Goal: Information Seeking & Learning: Learn about a topic

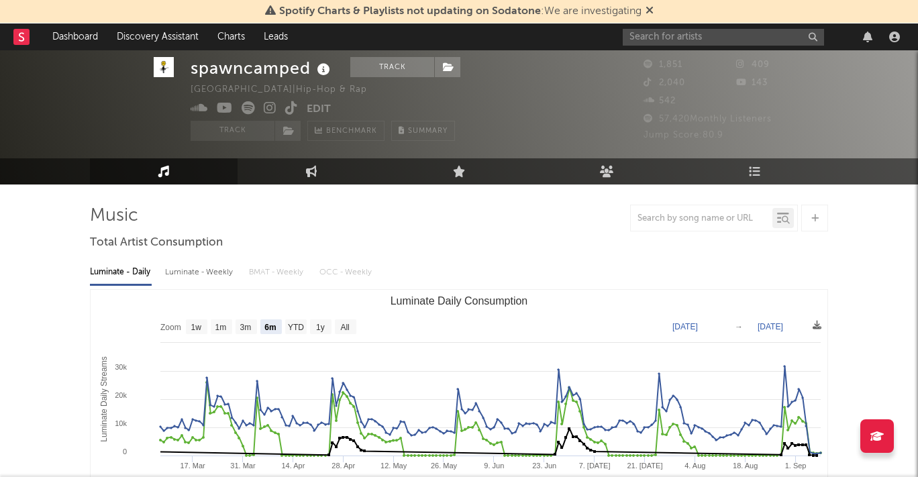
select select "6m"
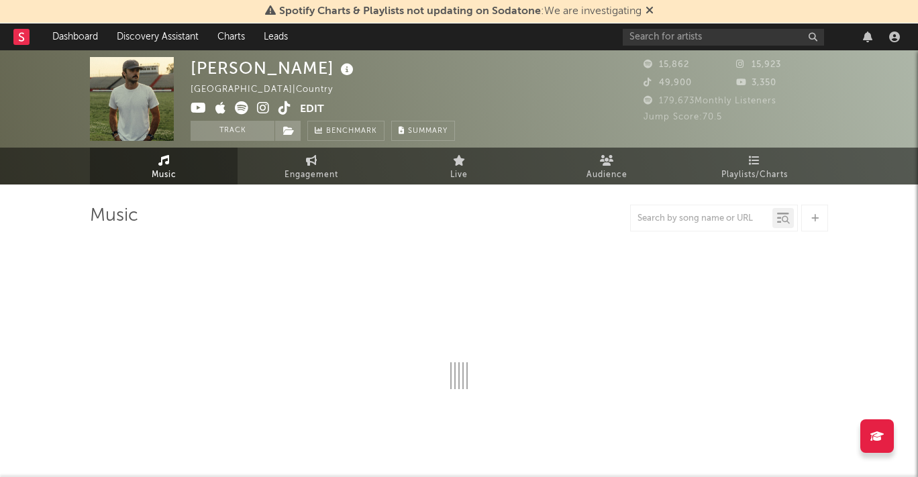
select select "6m"
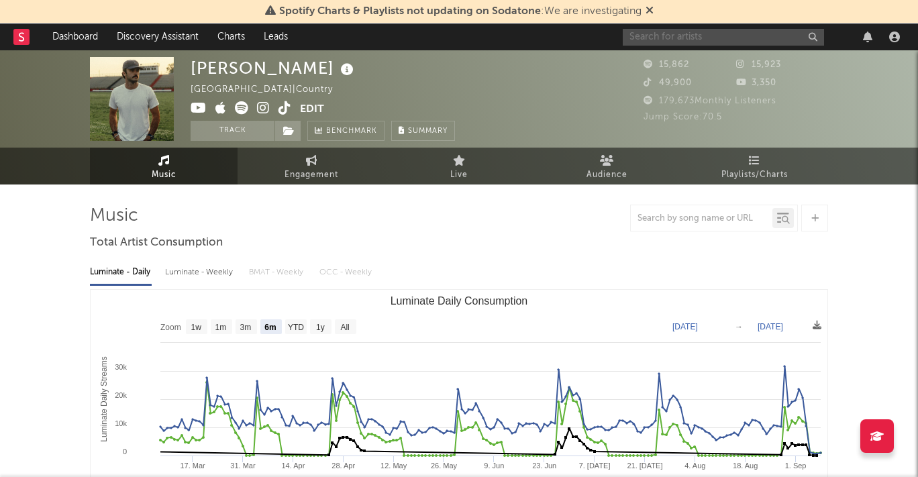
click at [676, 35] on input "text" at bounding box center [723, 37] width 201 height 17
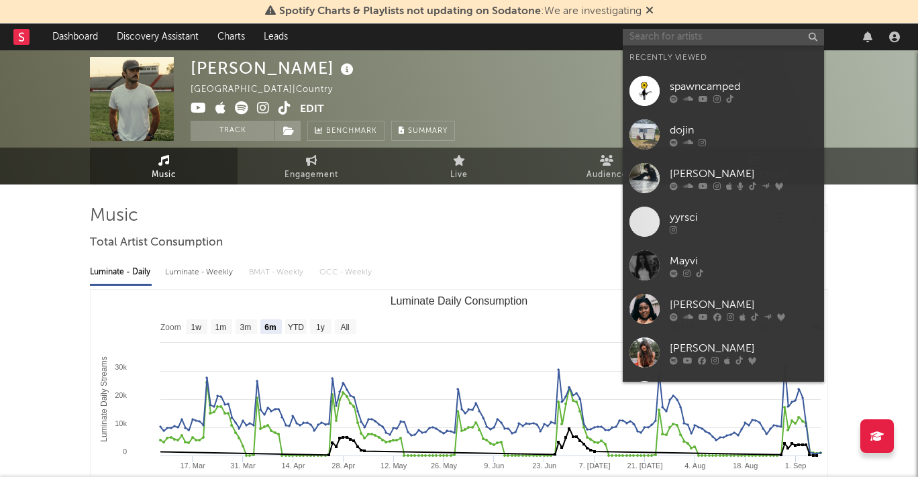
paste input "[URL][DOMAIN_NAME]"
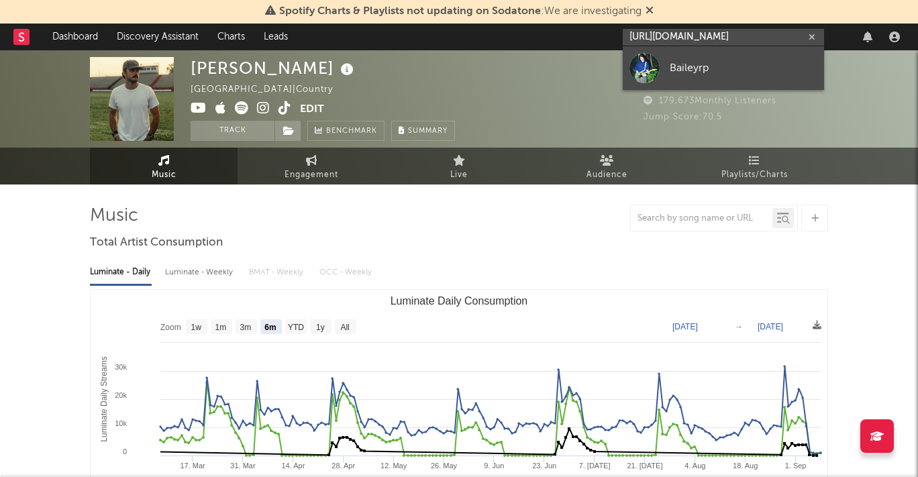
type input "[URL][DOMAIN_NAME]"
click at [687, 54] on link "Baileyrp" at bounding box center [723, 68] width 201 height 44
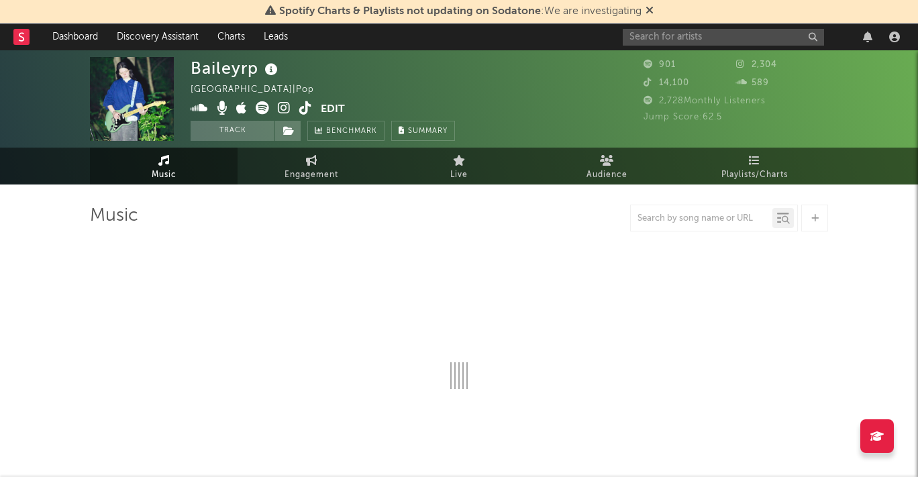
select select "1w"
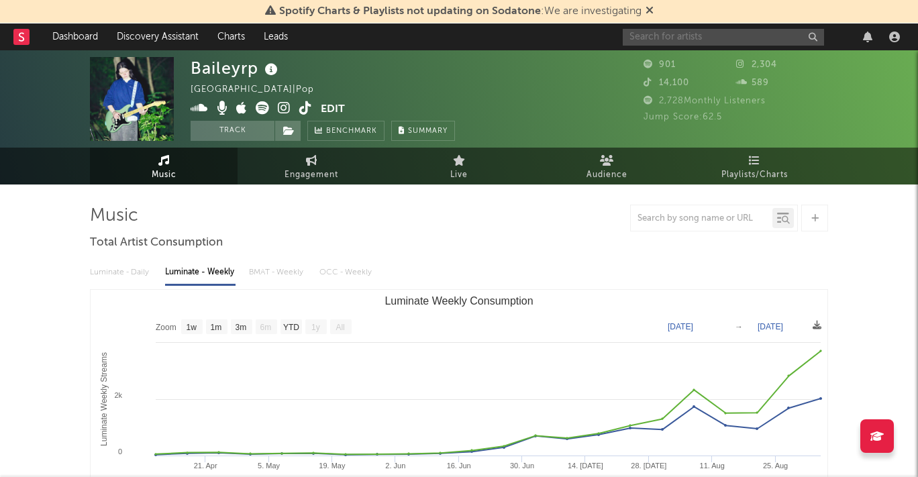
click at [774, 35] on input "text" at bounding box center [723, 37] width 201 height 17
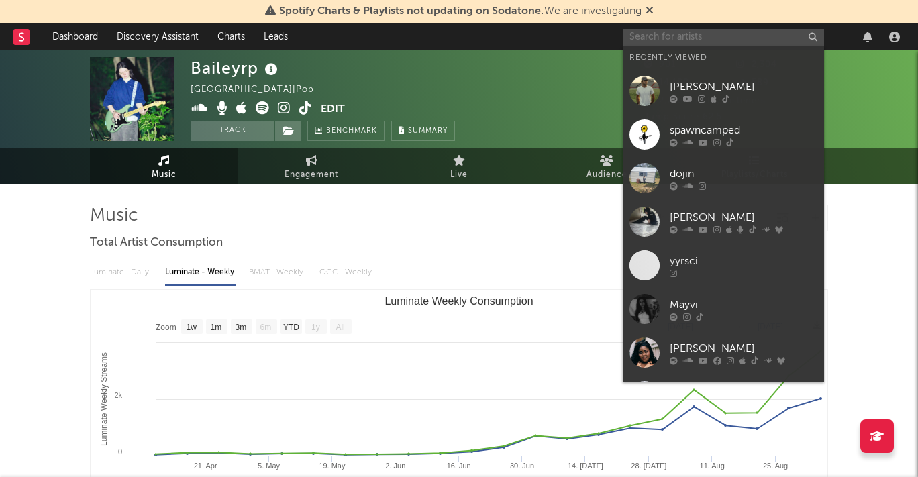
paste input "[URL][DOMAIN_NAME]"
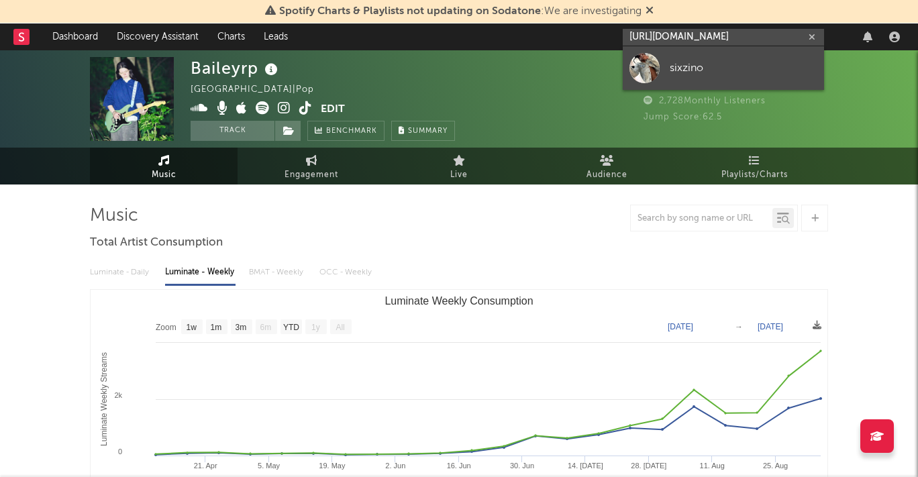
type input "[URL][DOMAIN_NAME]"
click at [685, 75] on div "sixzino" at bounding box center [744, 68] width 148 height 16
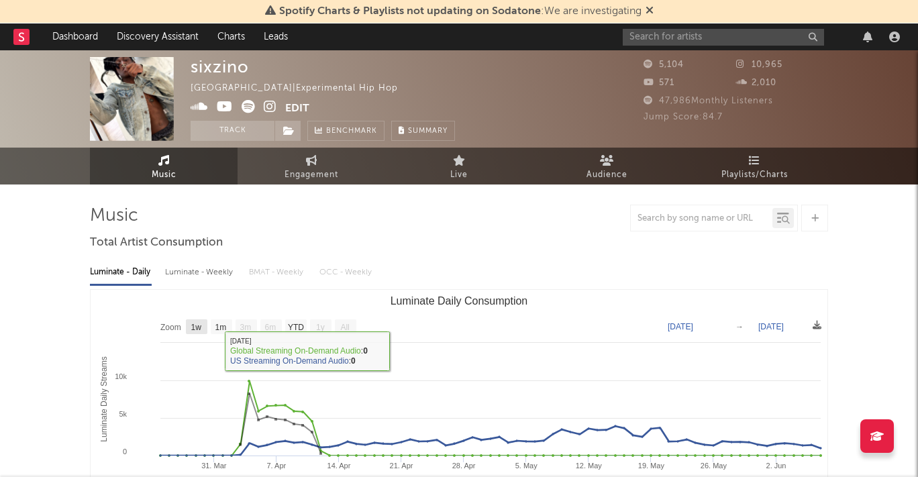
click at [196, 321] on rect "Luminate Daily Consumption" at bounding box center [196, 326] width 21 height 15
select select "1w"
type input "[DATE]"
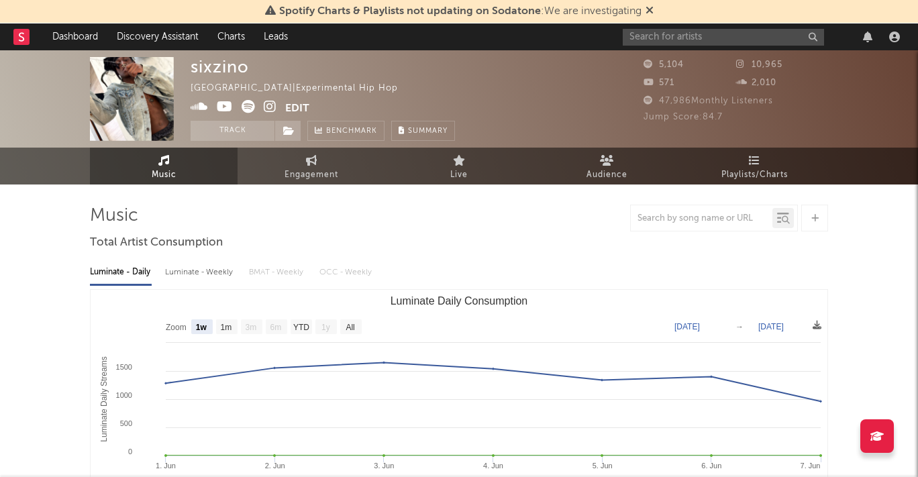
click at [214, 321] on rect "Luminate Daily Consumption" at bounding box center [459, 424] width 737 height 268
click at [227, 324] on text "1m" at bounding box center [226, 327] width 11 height 9
select select "1m"
type input "[DATE]"
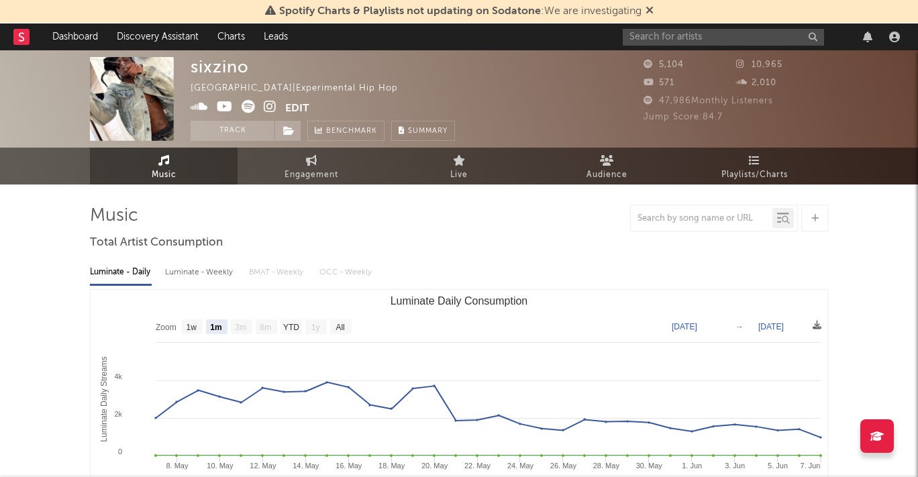
click at [207, 324] on rect "Luminate Daily Consumption" at bounding box center [216, 326] width 21 height 15
click at [195, 327] on text "1w" at bounding box center [192, 327] width 11 height 9
select select "1w"
type input "[DATE]"
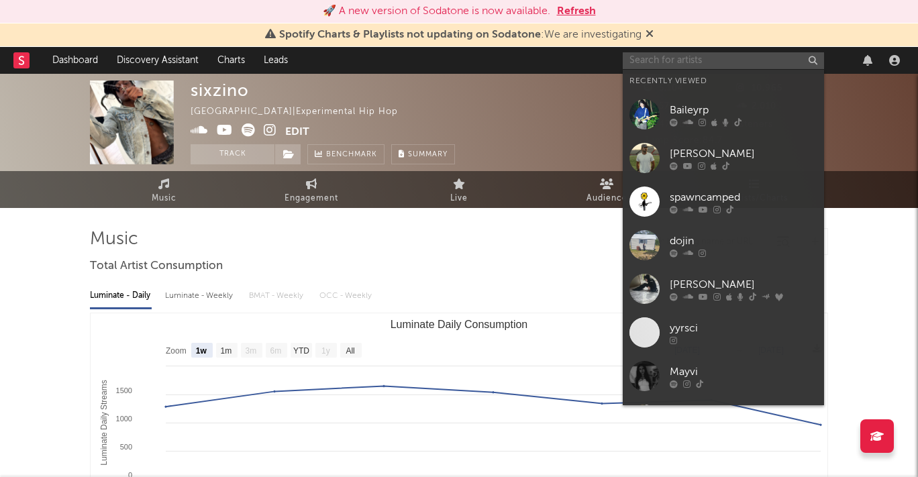
click at [713, 57] on input "text" at bounding box center [723, 60] width 201 height 17
paste input "[URL][DOMAIN_NAME]"
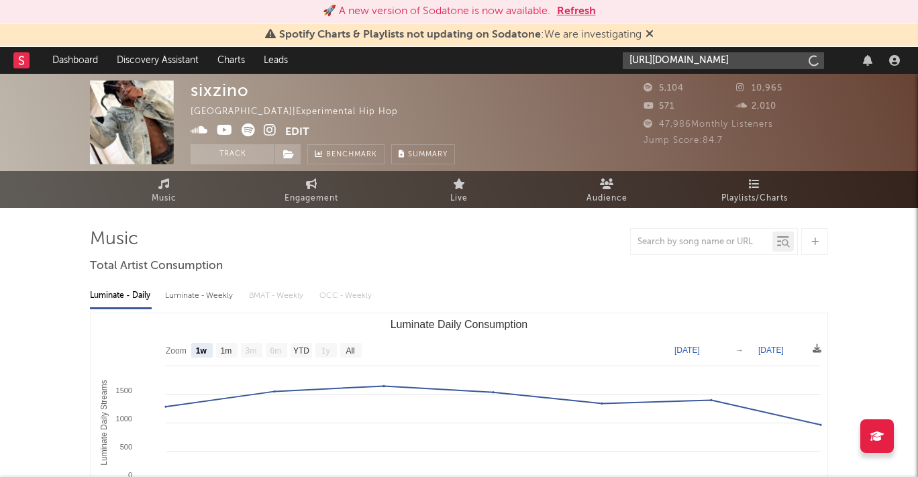
scroll to position [0, 207]
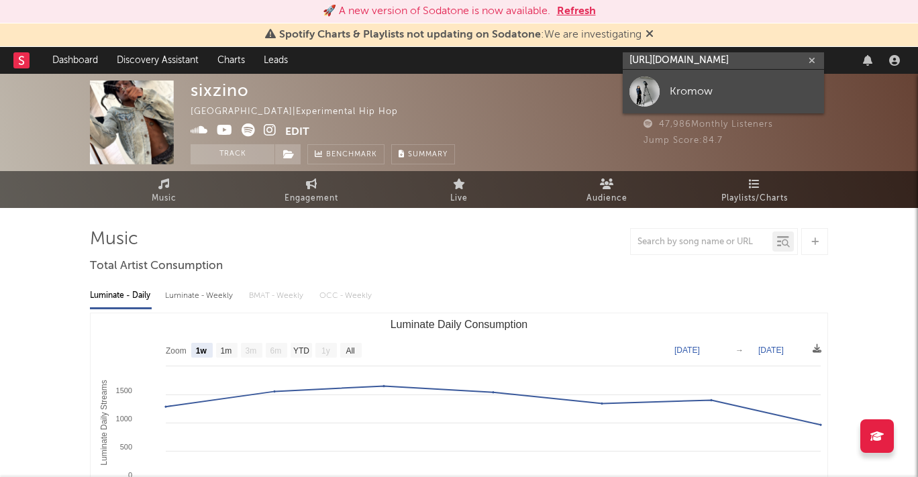
type input "[URL][DOMAIN_NAME]"
click at [708, 84] on div "Kromow" at bounding box center [744, 91] width 148 height 16
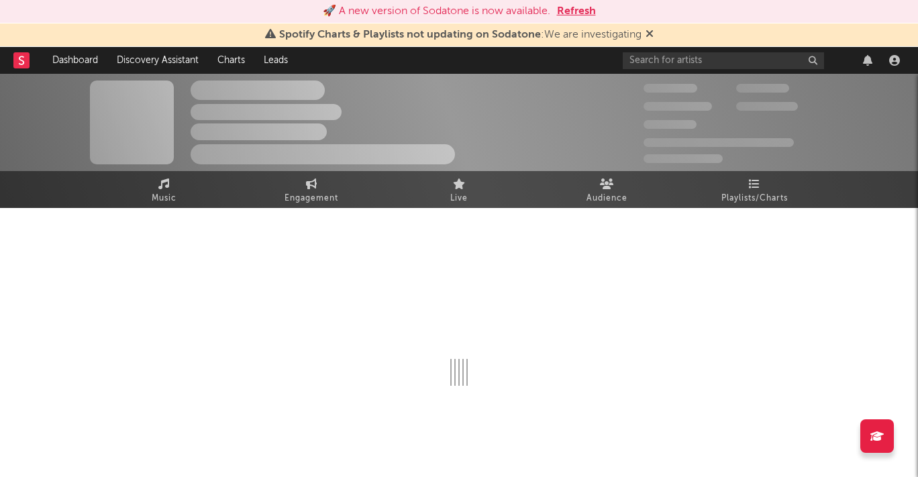
select select "1w"
